Goal: Task Accomplishment & Management: Manage account settings

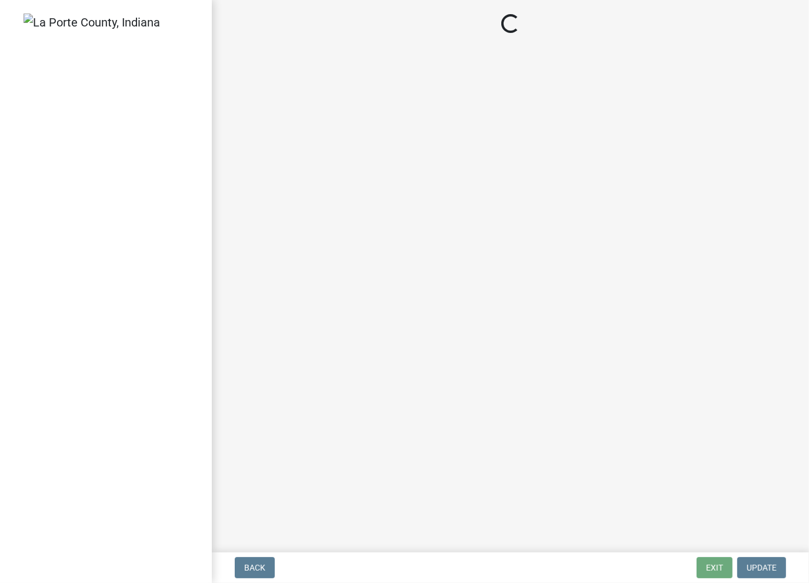
select select "2: 1"
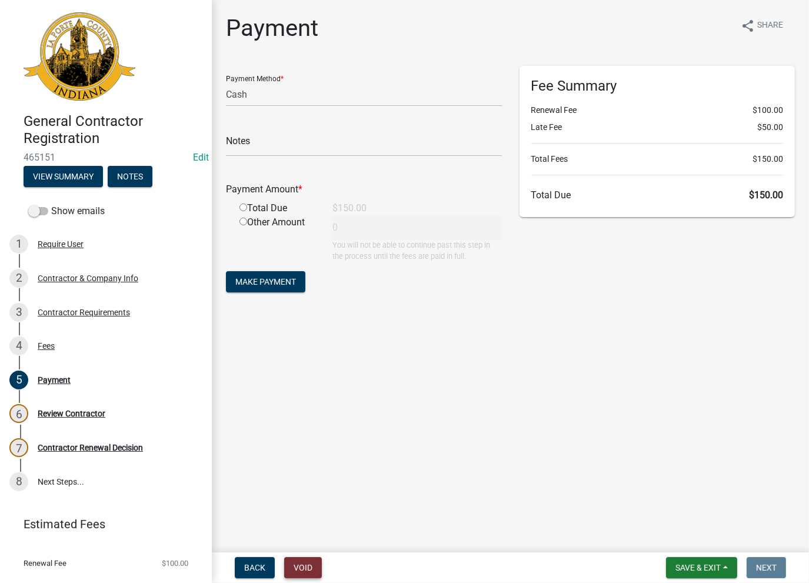
click at [301, 566] on button "Void" at bounding box center [303, 567] width 38 height 21
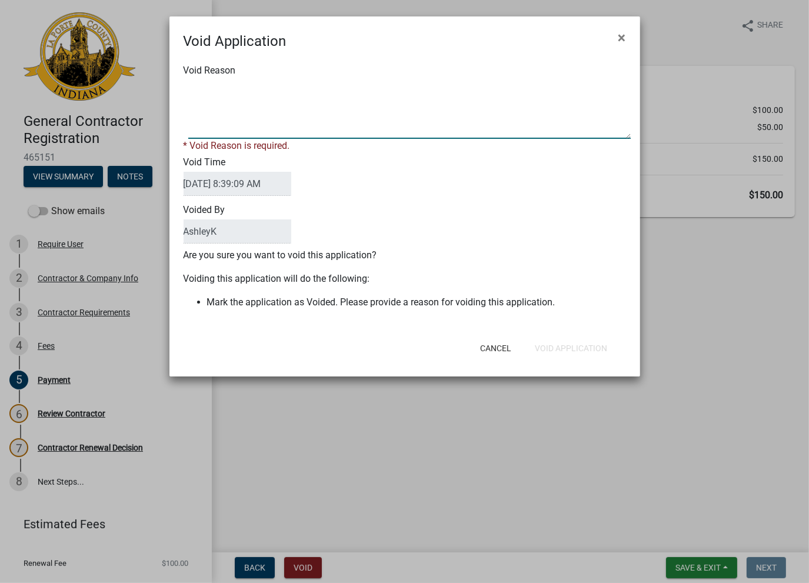
click at [225, 104] on textarea "Void Reason" at bounding box center [409, 109] width 442 height 59
type textarea "void"
click at [587, 336] on div "Cancel Void Application" at bounding box center [481, 348] width 290 height 31
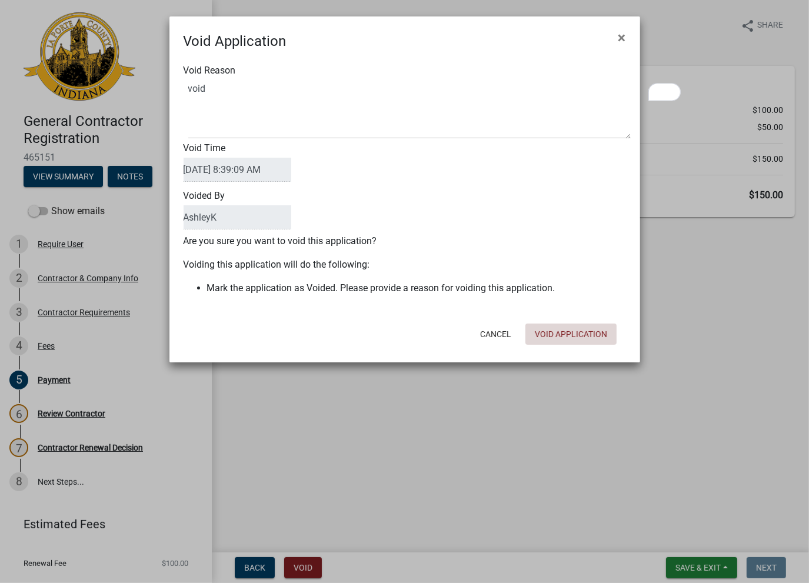
click at [558, 336] on button "Void Application" at bounding box center [570, 334] width 91 height 21
